Goal: Understand process/instructions

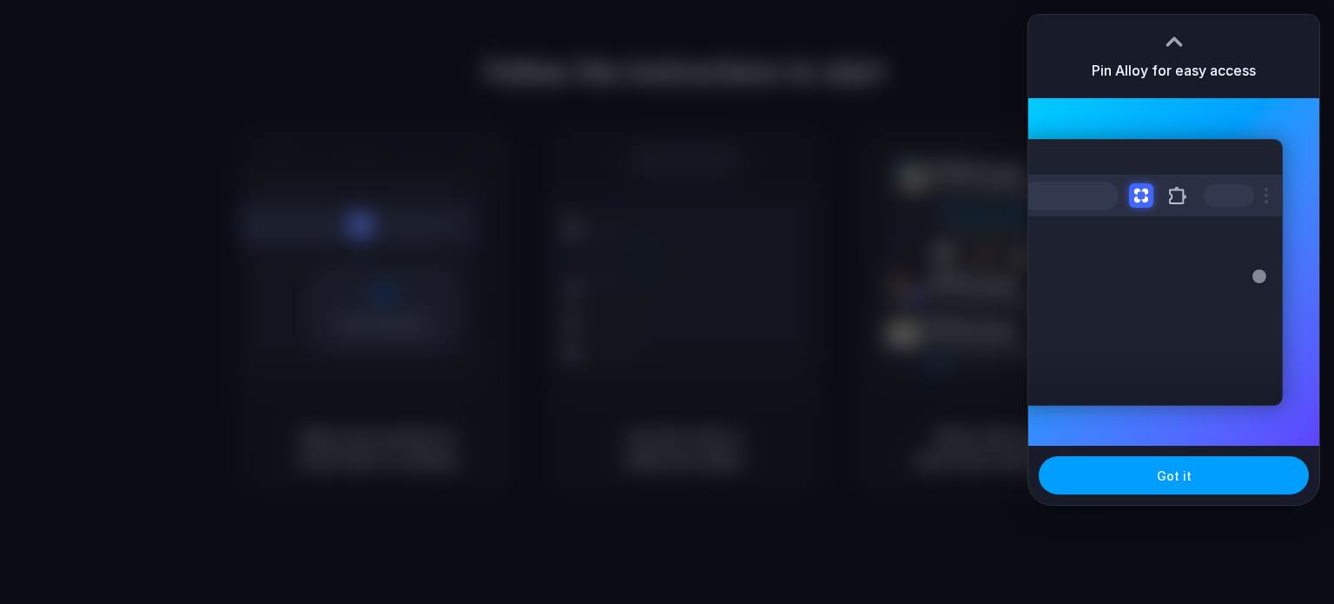
click at [1167, 479] on span "Got it" at bounding box center [1174, 475] width 35 height 18
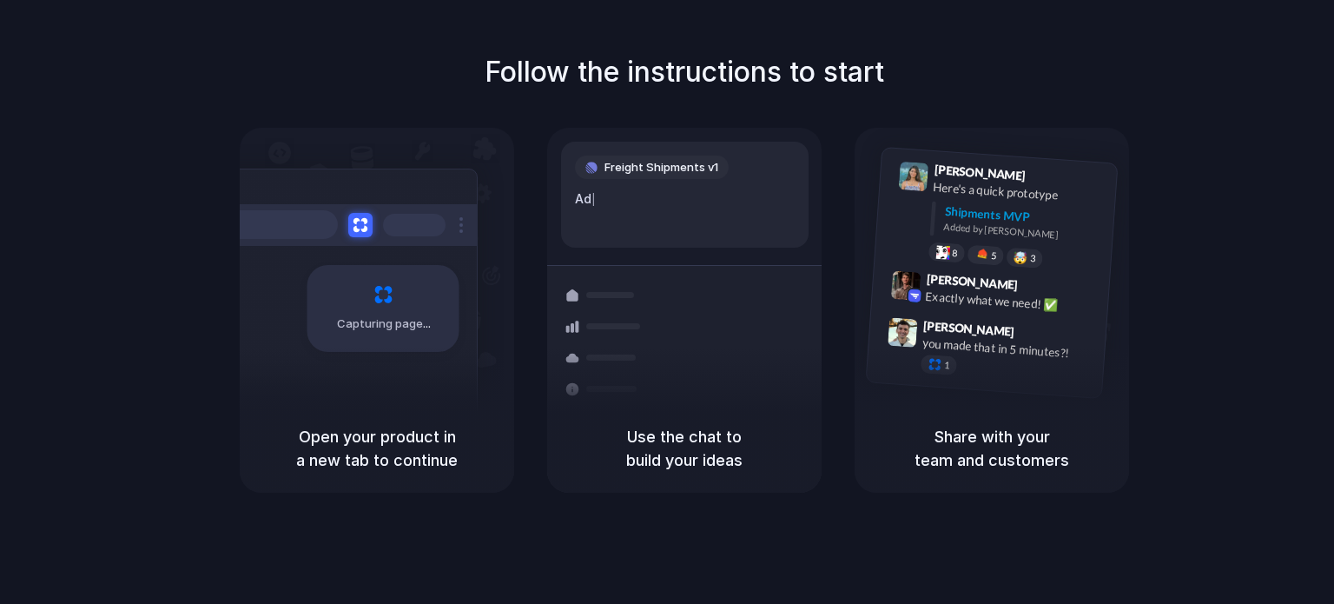
drag, startPoint x: 296, startPoint y: 430, endPoint x: 478, endPoint y: 474, distance: 186.9
click at [478, 474] on div "Open your product in a new tab to continue" at bounding box center [377, 448] width 274 height 89
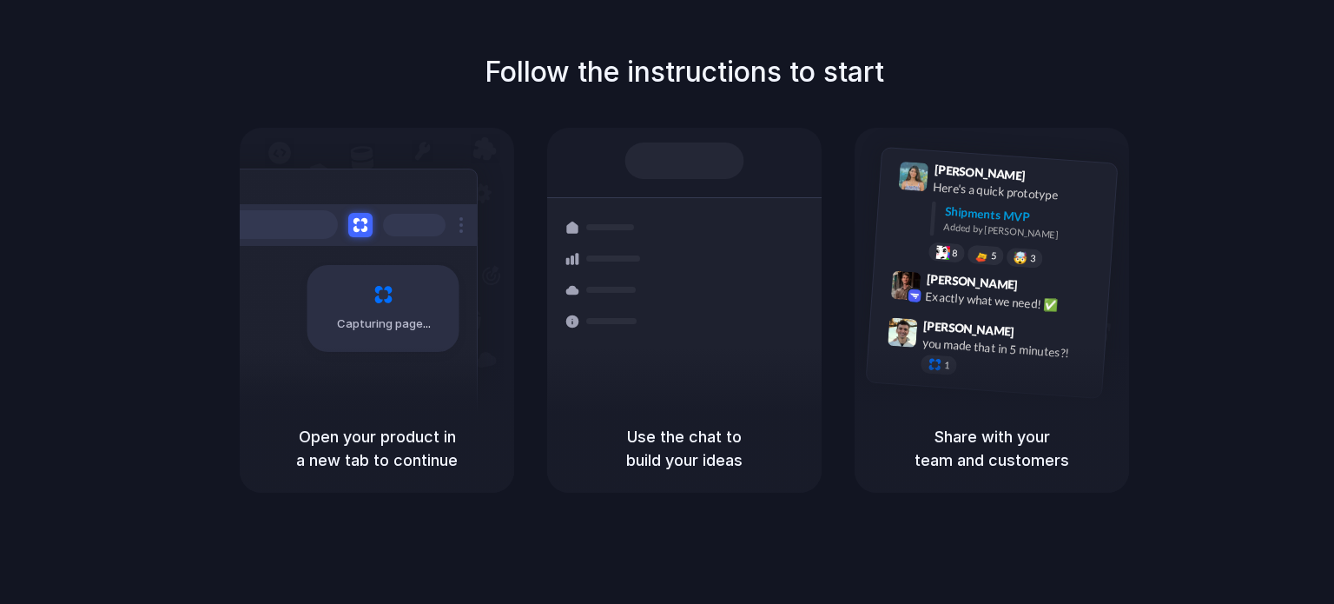
drag, startPoint x: 620, startPoint y: 436, endPoint x: 883, endPoint y: 449, distance: 262.6
click at [770, 466] on h5 "Use the chat to build your ideas" at bounding box center [684, 448] width 233 height 47
drag, startPoint x: 929, startPoint y: 436, endPoint x: 1068, endPoint y: 465, distance: 141.1
click at [1074, 466] on h5 "Share with your team and customers" at bounding box center [992, 448] width 233 height 47
click at [1166, 173] on div "Follow the instructions to start Capturing page Open your product in a new tab …" at bounding box center [684, 271] width 1334 height 441
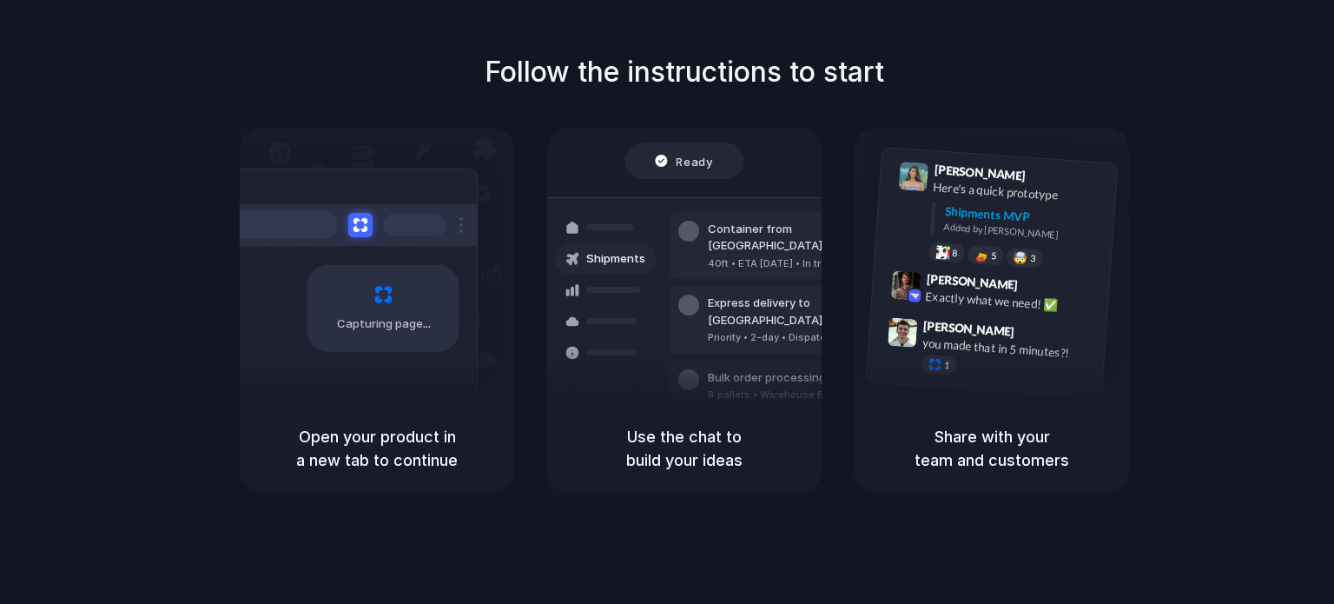
drag, startPoint x: 1278, startPoint y: 100, endPoint x: 1253, endPoint y: 36, distance: 67.9
click at [1278, 100] on div "Follow the instructions to start Capturing page Open your product in a new tab …" at bounding box center [684, 271] width 1334 height 441
